Goal: Information Seeking & Learning: Check status

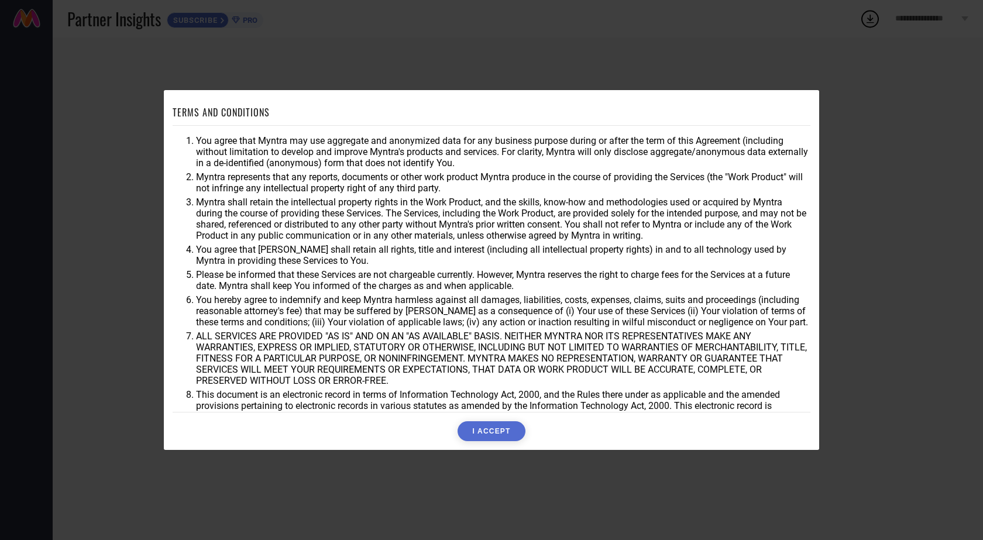
click at [478, 430] on button "I ACCEPT" at bounding box center [491, 431] width 67 height 20
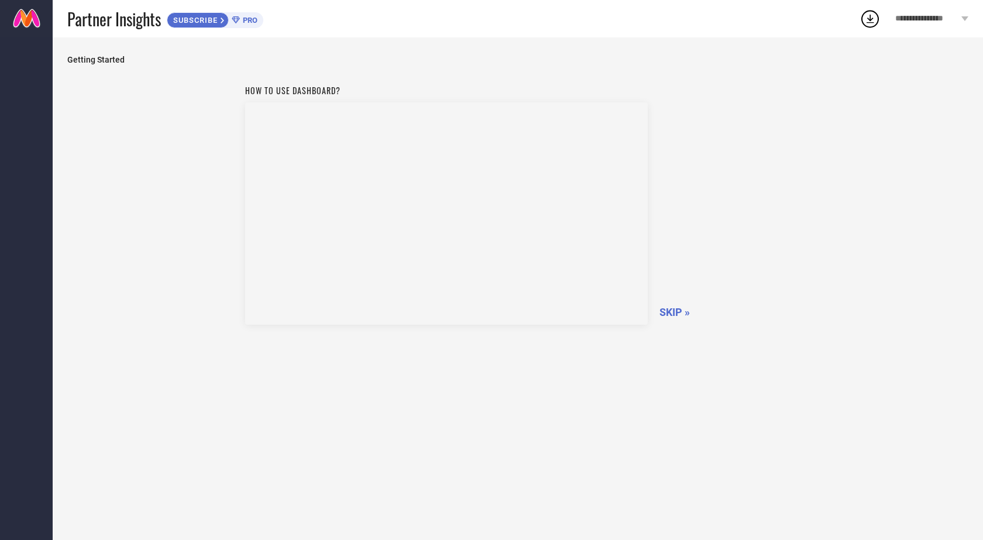
click at [673, 312] on span "SKIP »" at bounding box center [674, 312] width 30 height 12
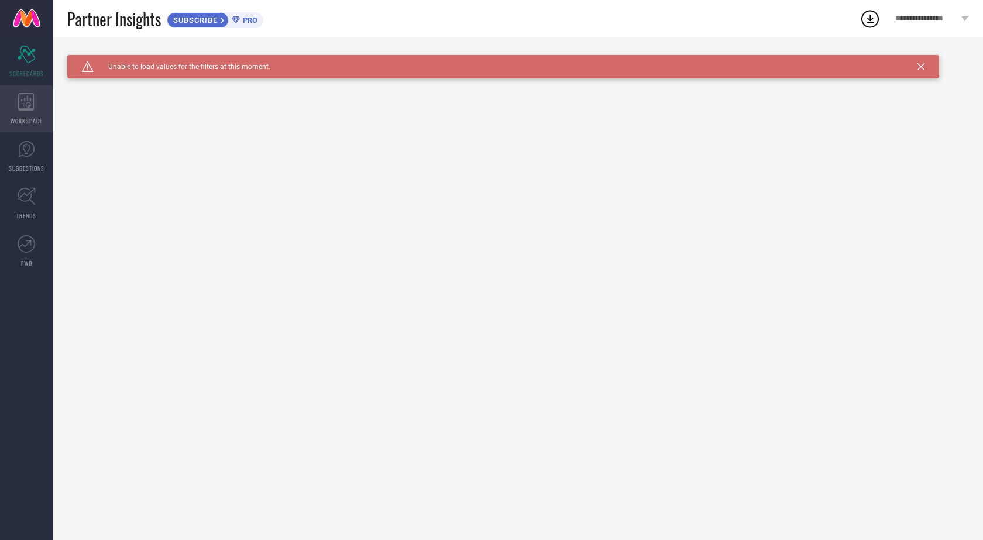
click at [20, 102] on icon at bounding box center [26, 102] width 16 height 18
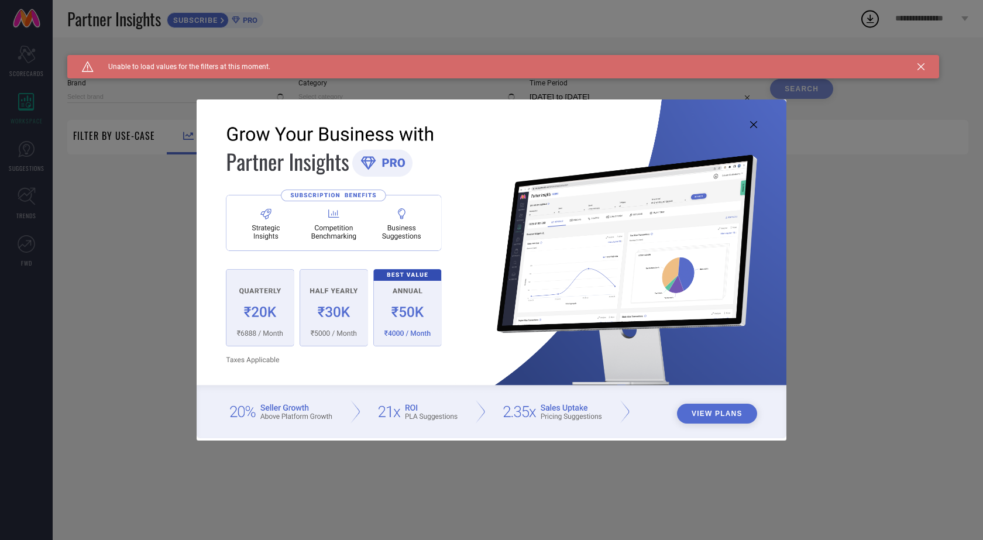
type input "1 STOP FASHION"
type input "All"
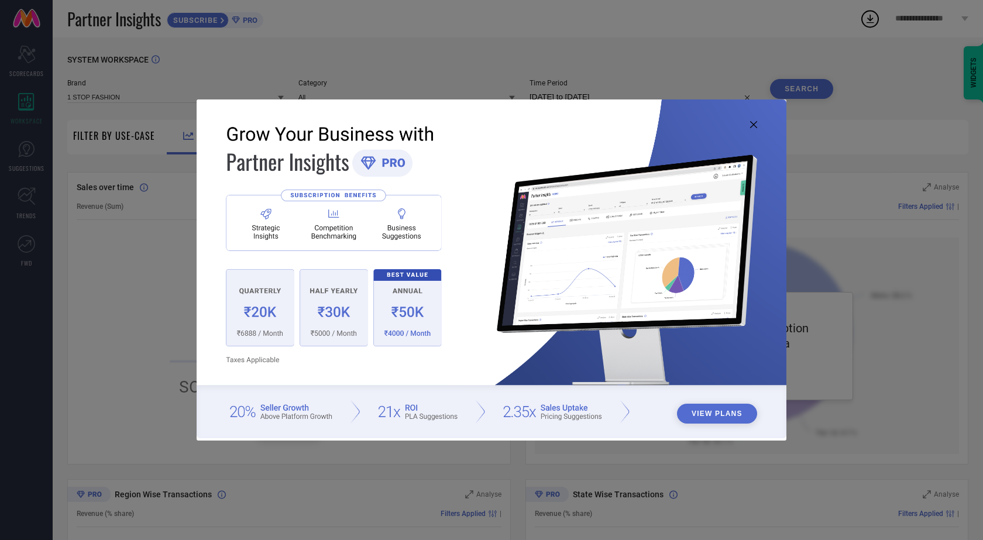
click at [754, 122] on icon at bounding box center [753, 124] width 7 height 7
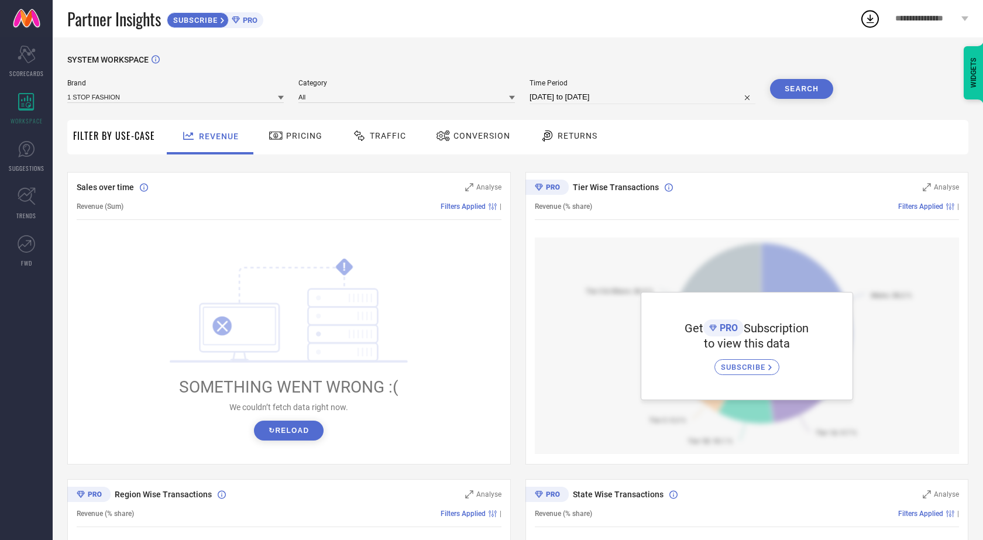
click at [101, 137] on span "Filter By Use-Case" at bounding box center [114, 136] width 82 height 14
click at [286, 135] on span "Pricing" at bounding box center [304, 135] width 36 height 9
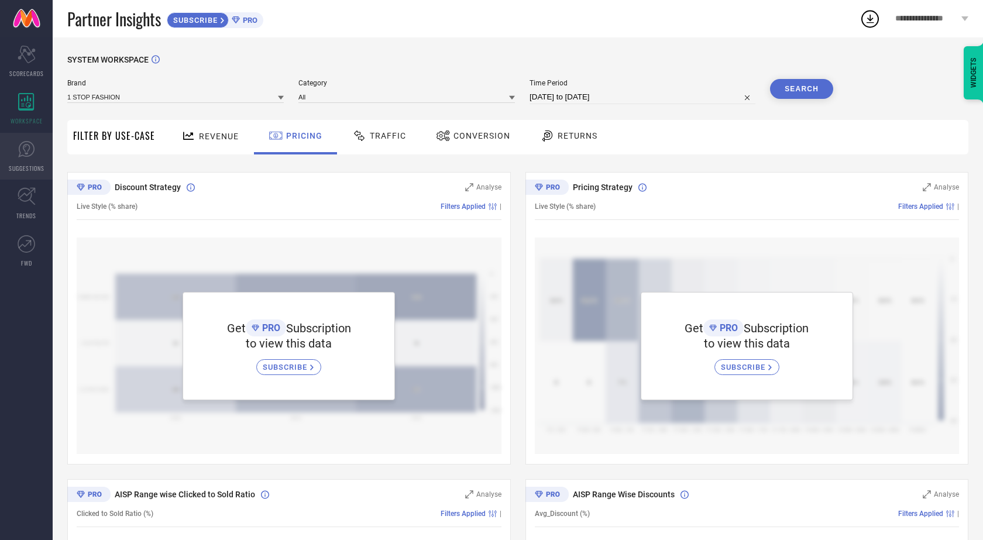
click at [31, 162] on link "SUGGESTIONS" at bounding box center [26, 156] width 53 height 47
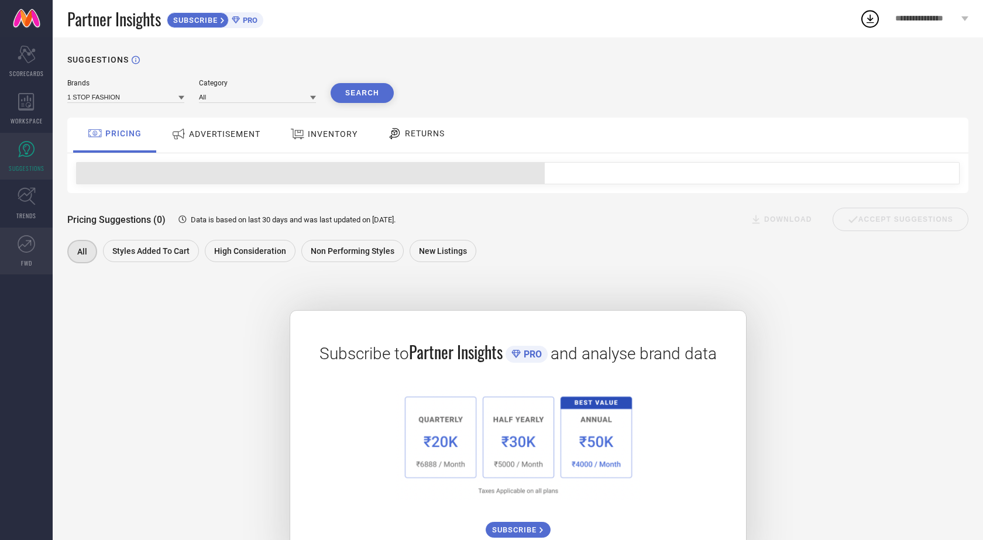
click at [42, 231] on link "FWD" at bounding box center [26, 251] width 53 height 47
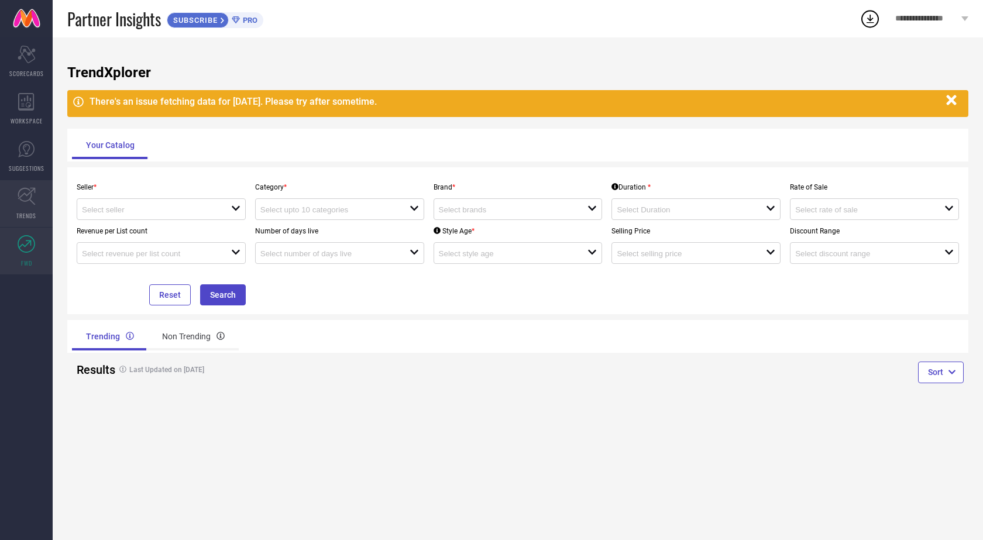
click at [26, 190] on icon at bounding box center [27, 196] width 18 height 18
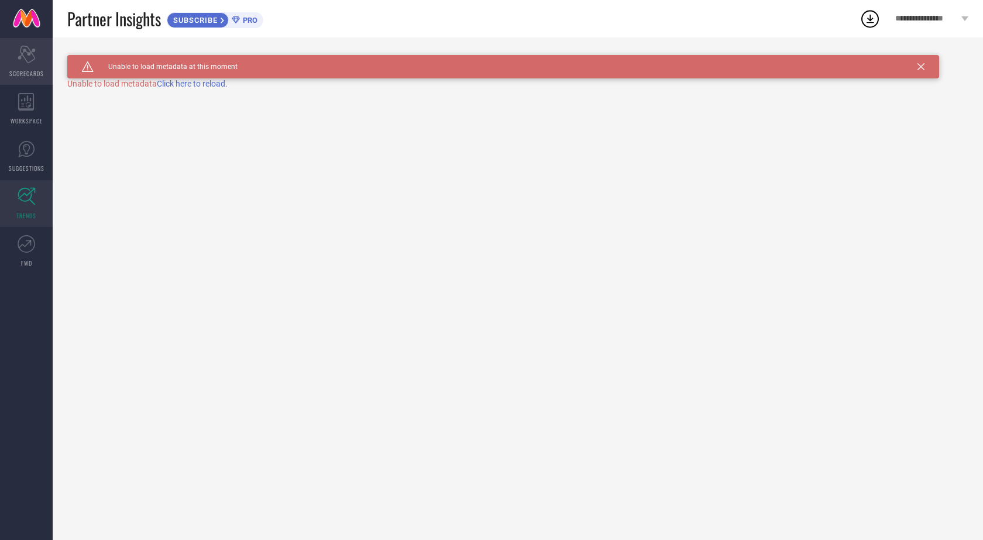
click at [14, 48] on div "Scorecard SCORECARDS" at bounding box center [26, 61] width 53 height 47
click at [30, 19] on link at bounding box center [26, 18] width 53 height 37
click at [33, 93] on icon at bounding box center [26, 102] width 16 height 18
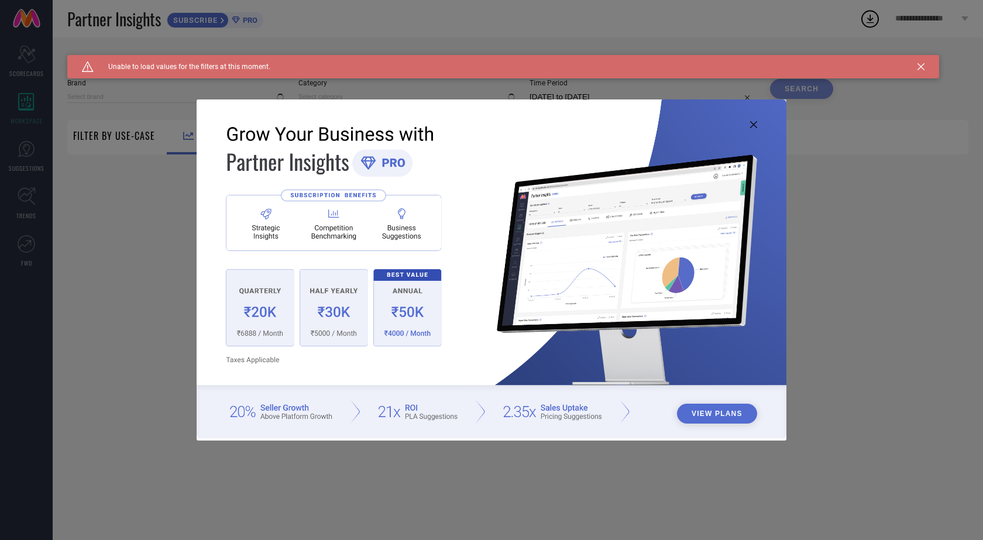
type input "1 STOP FASHION"
type input "All"
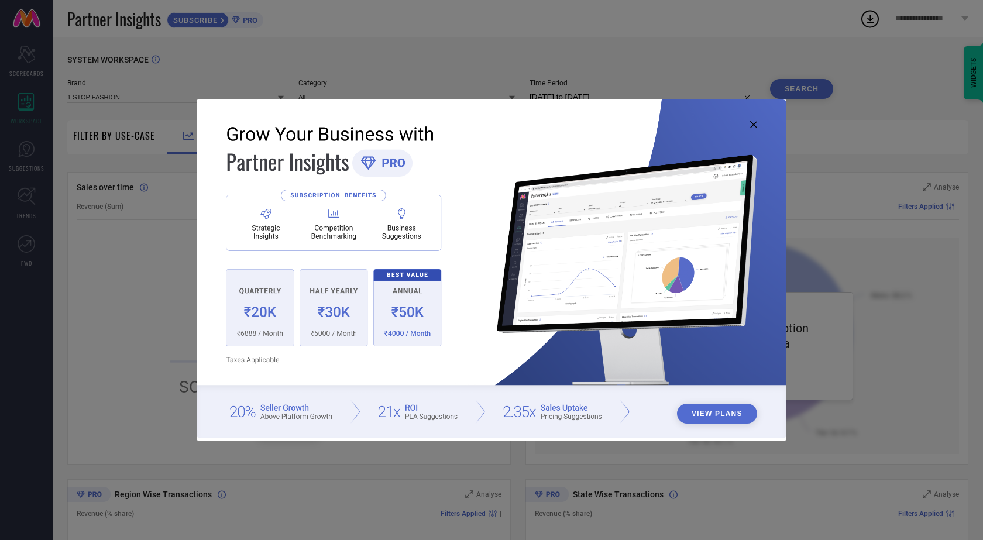
click at [751, 121] on icon at bounding box center [753, 124] width 7 height 7
